Goal: Transaction & Acquisition: Purchase product/service

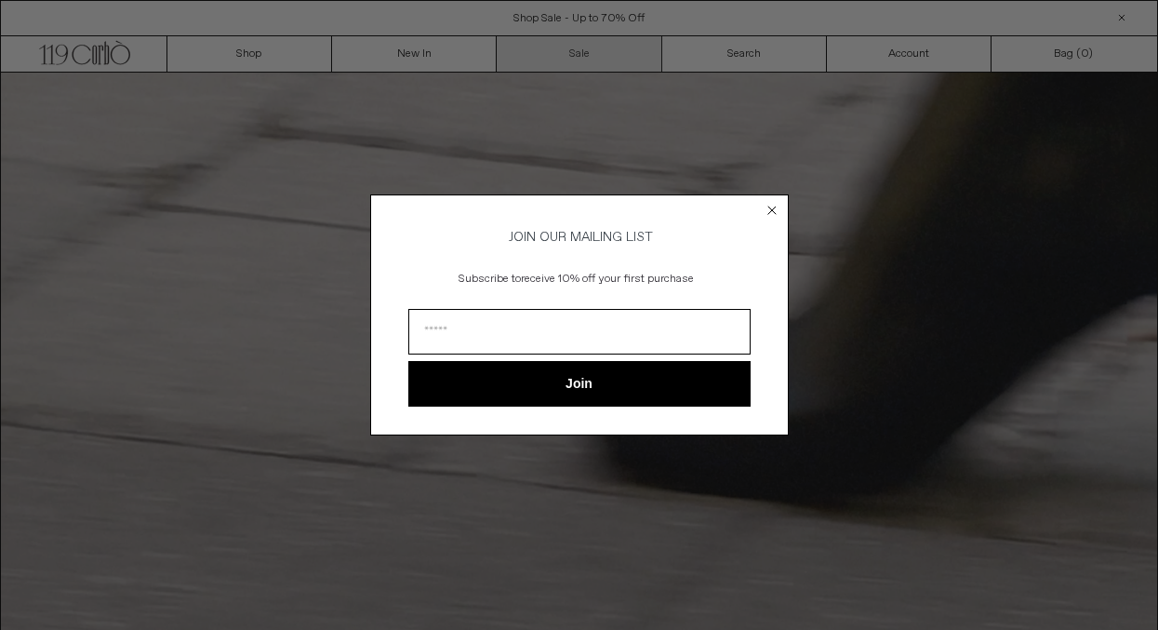
click at [771, 205] on circle "Close dialog" at bounding box center [772, 211] width 18 height 18
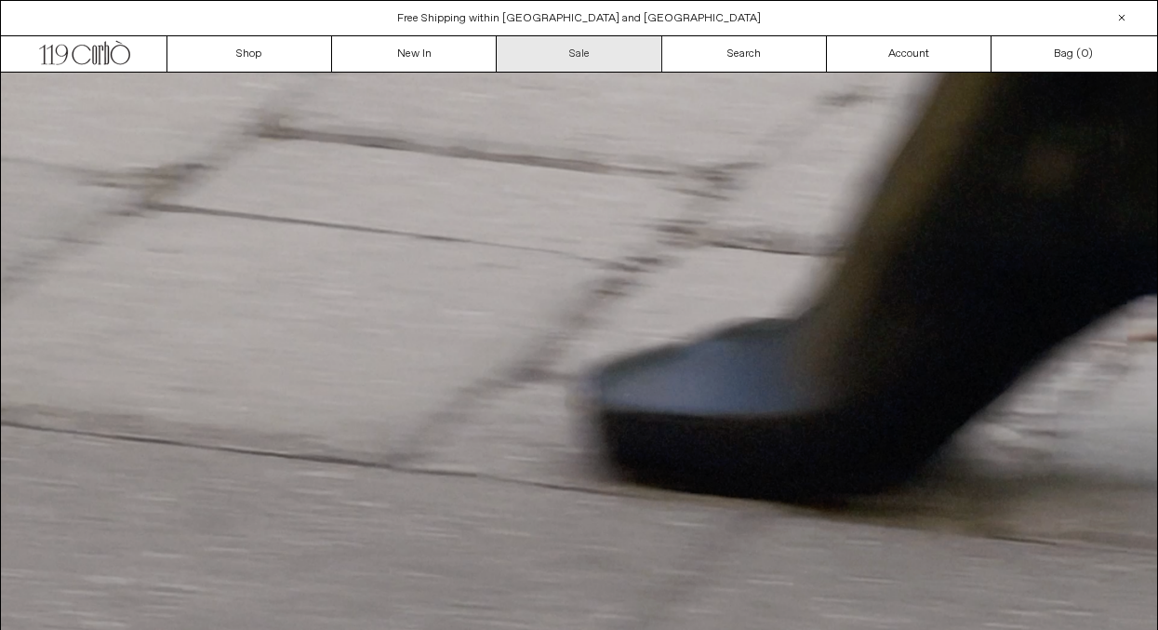
click at [580, 57] on link "Sale" at bounding box center [579, 53] width 165 height 35
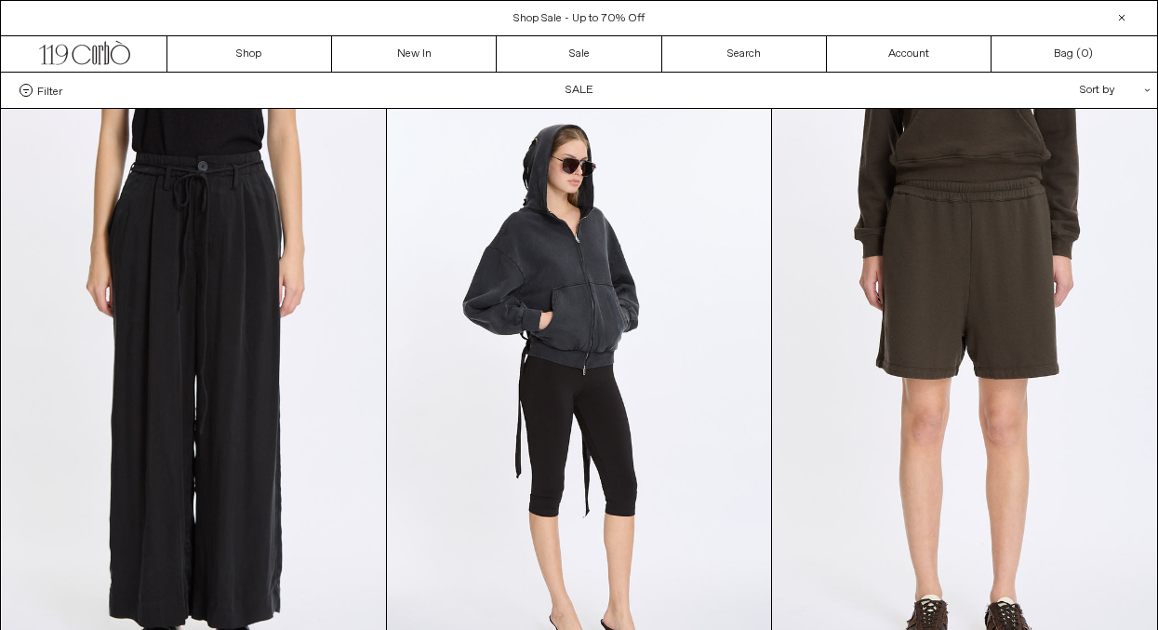
click at [1121, 86] on div "Sort by .cls-1{fill:#231f20}" at bounding box center [1054, 90] width 167 height 35
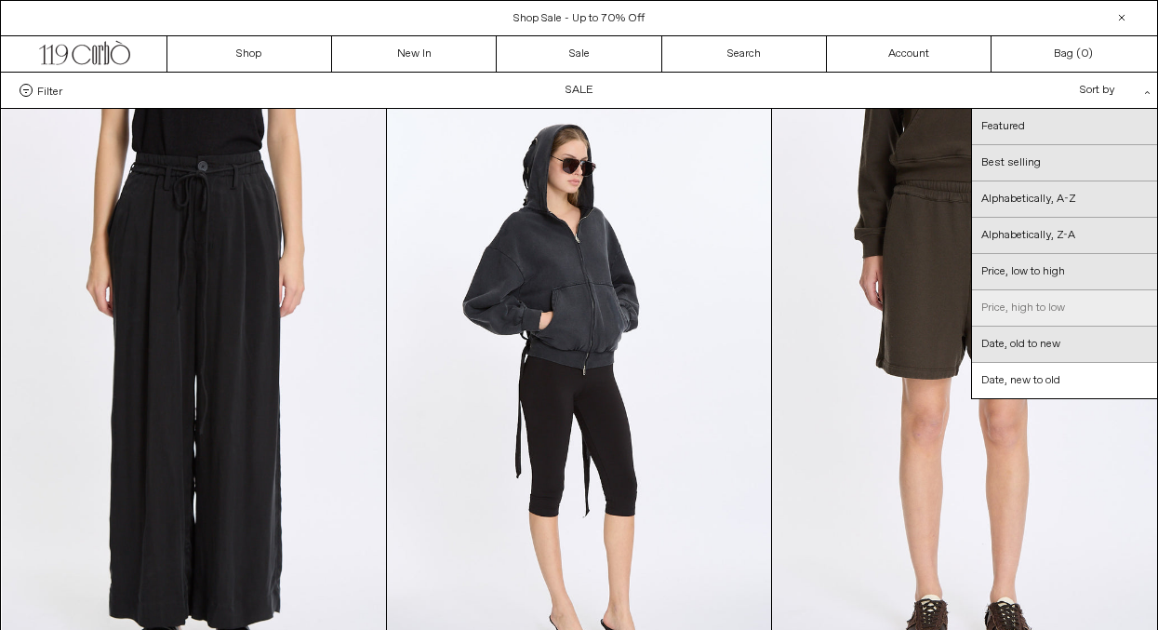
click at [1038, 305] on link "Price, high to low" at bounding box center [1064, 308] width 185 height 36
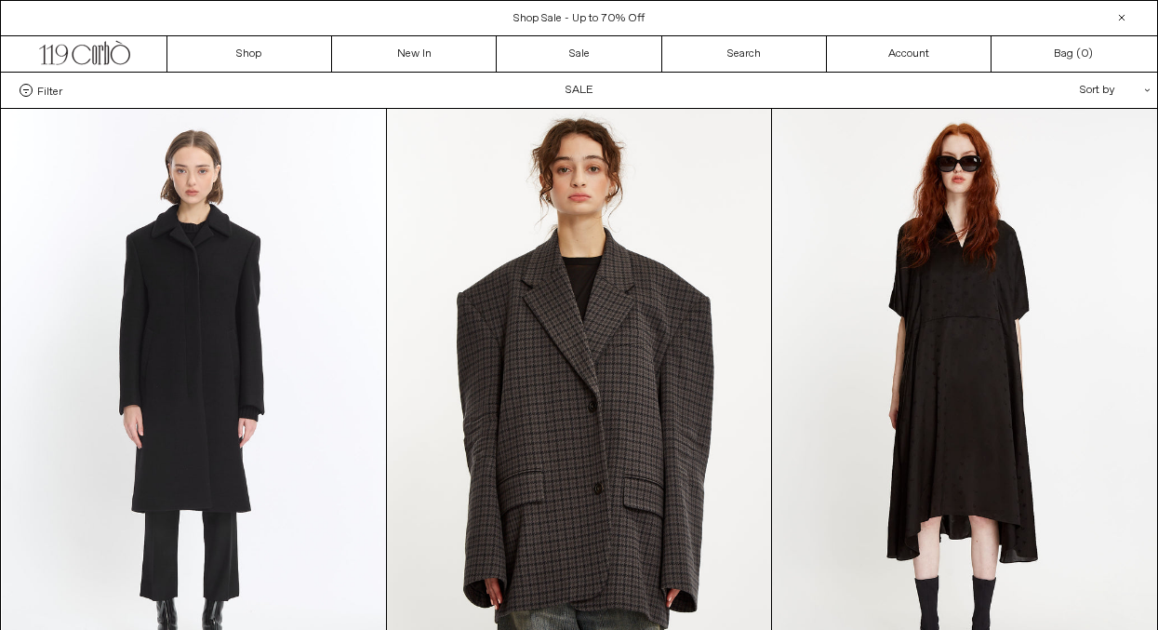
click at [1119, 86] on div "Sort by .cls-1{fill:#231f20}" at bounding box center [1054, 90] width 167 height 35
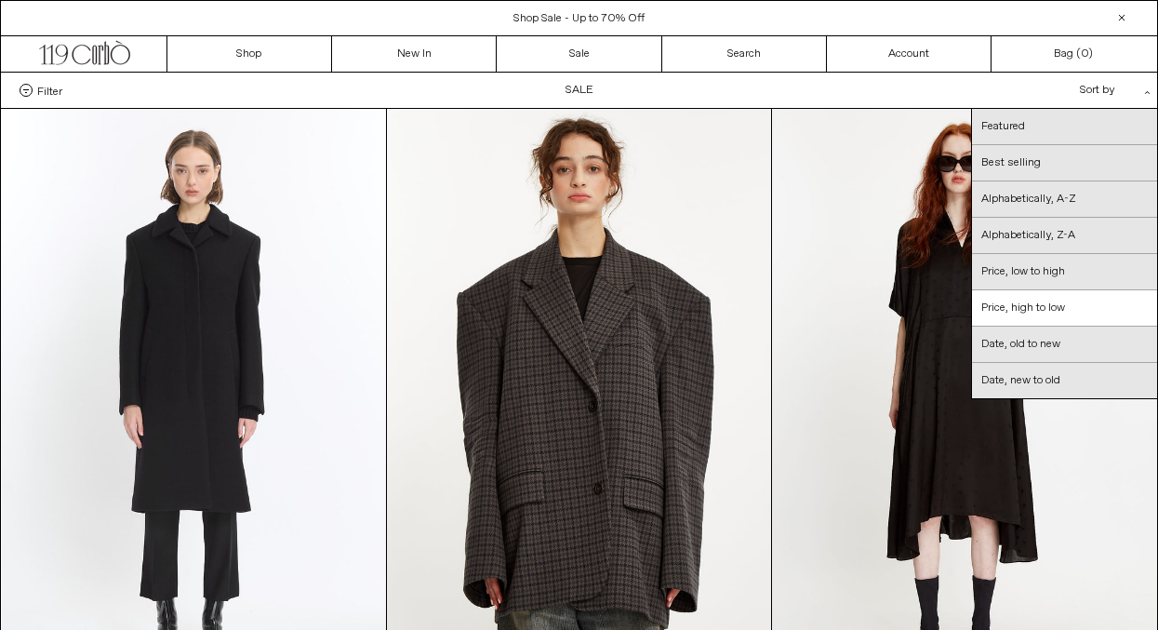
click at [1118, 85] on div "Sort by .cls-1{fill:#231f20}" at bounding box center [1054, 90] width 167 height 35
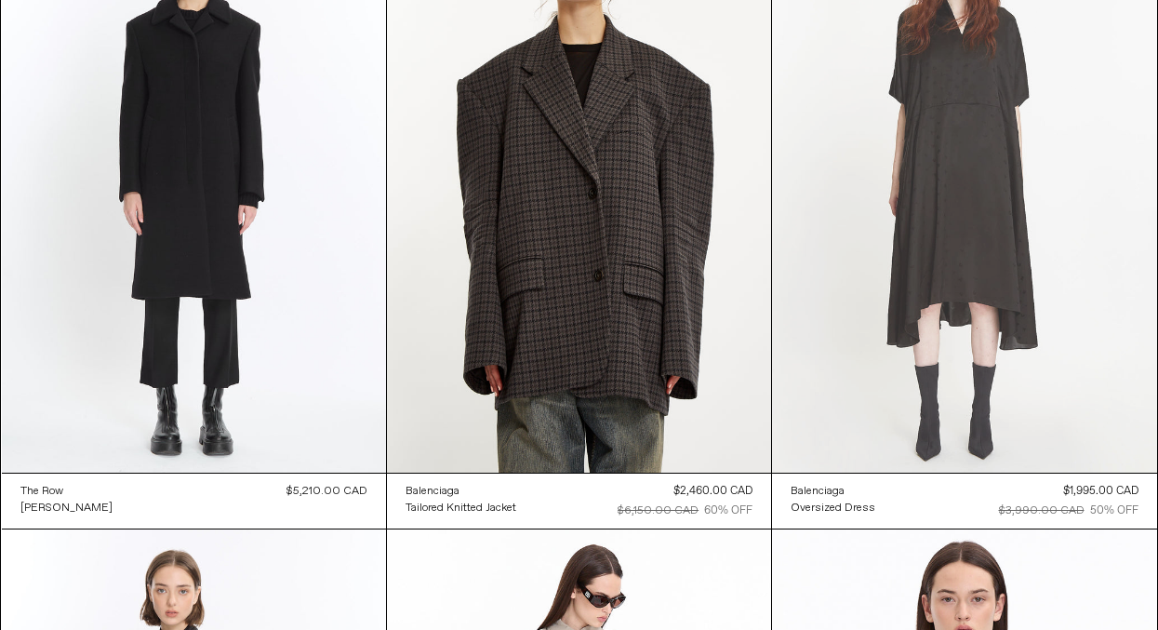
scroll to position [45, 0]
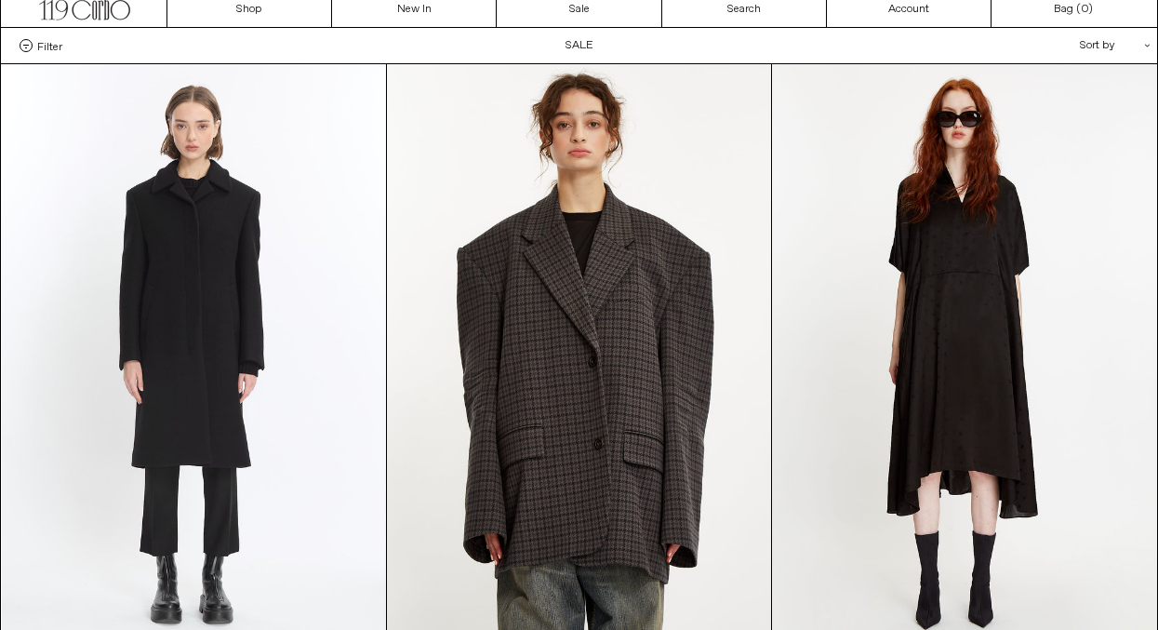
click at [1098, 42] on div "Sort by .cls-1{fill:#231f20}" at bounding box center [1054, 45] width 167 height 35
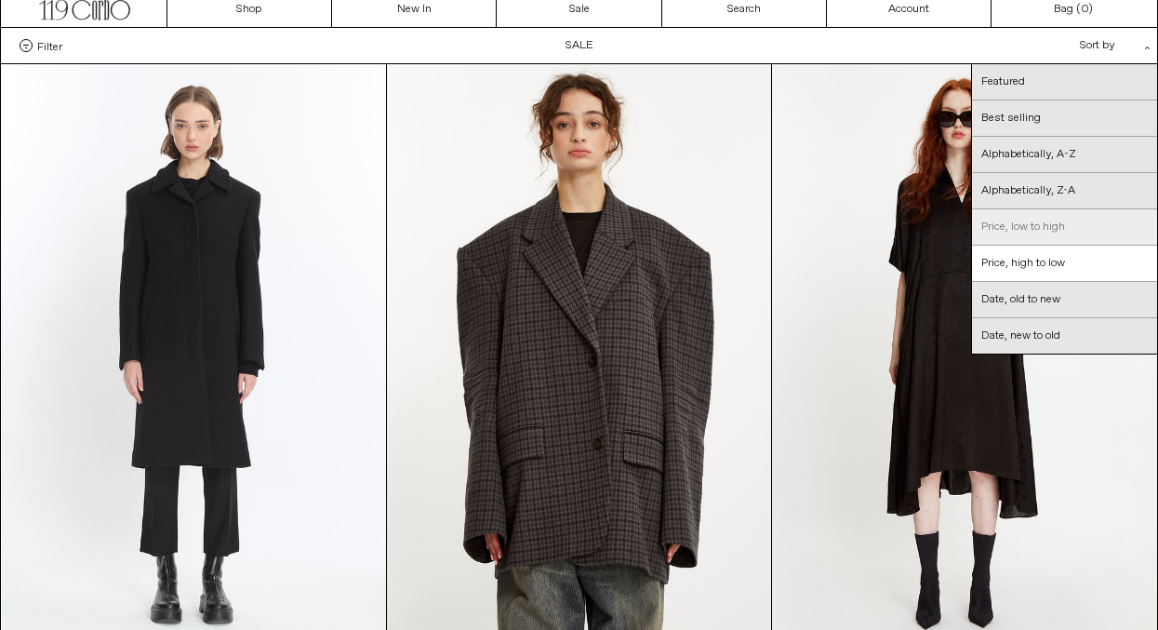
click at [1015, 233] on link "Price, low to high" at bounding box center [1064, 227] width 185 height 36
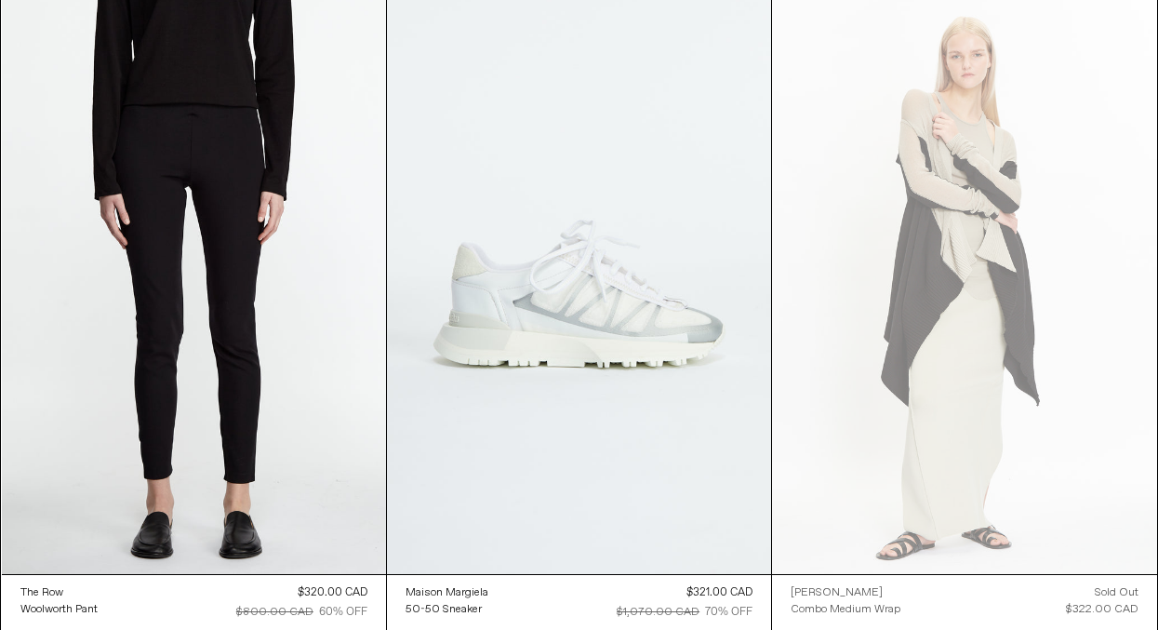
scroll to position [14089, 0]
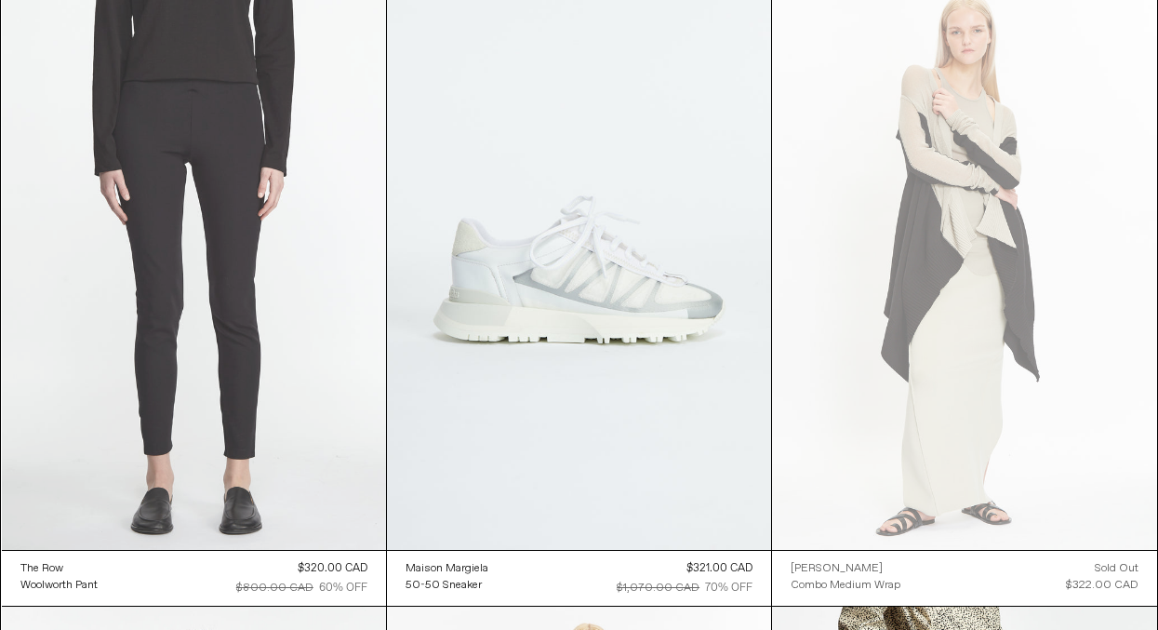
click at [163, 380] on at bounding box center [194, 261] width 384 height 577
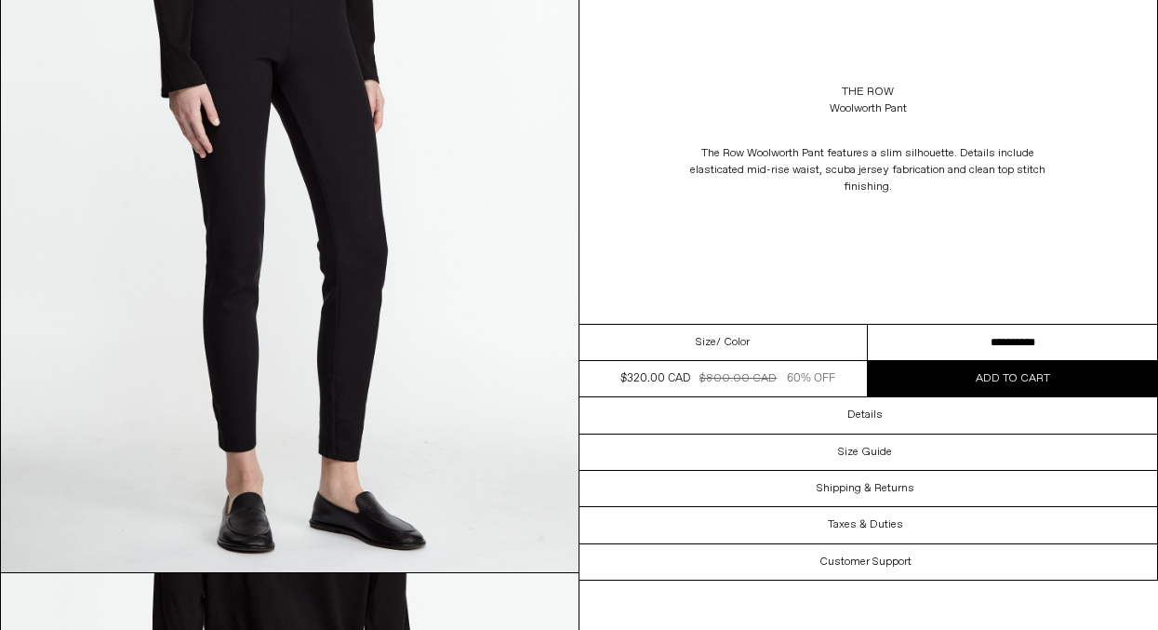
scroll to position [1641, 0]
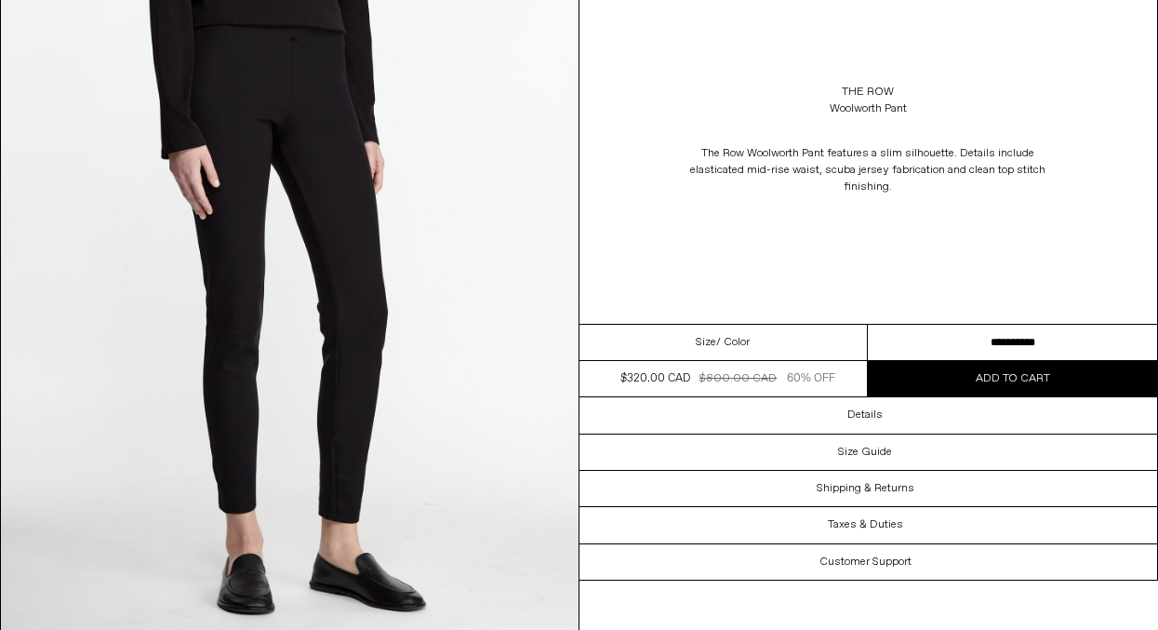
click at [994, 339] on select "**********" at bounding box center [1012, 343] width 289 height 36
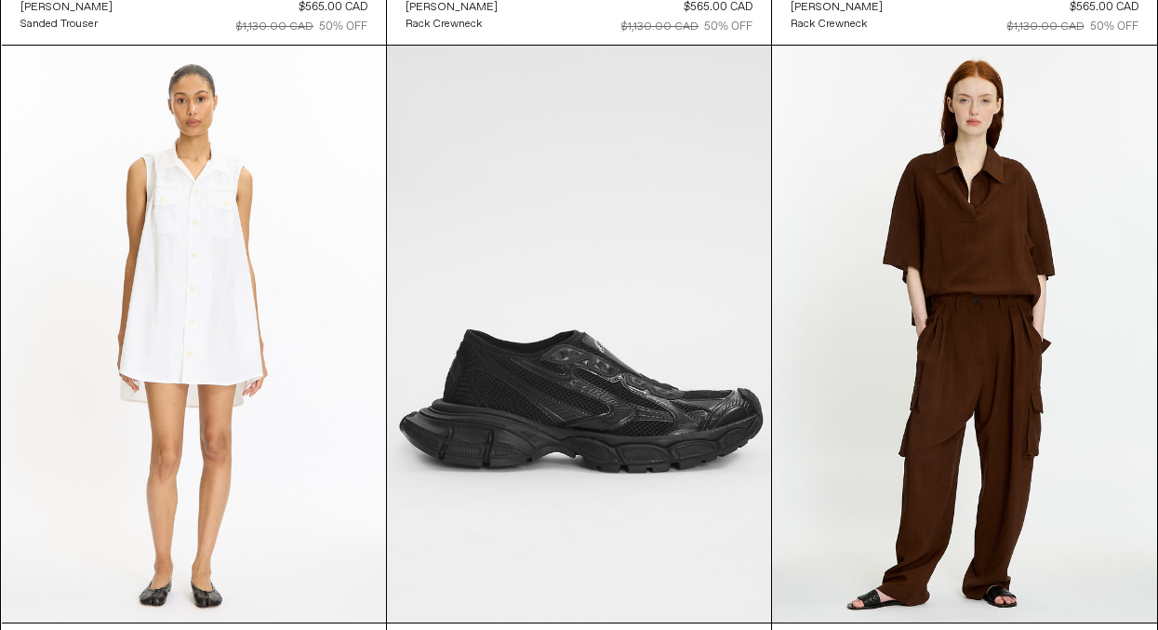
scroll to position [35638, 0]
